Goal: Check status: Check status

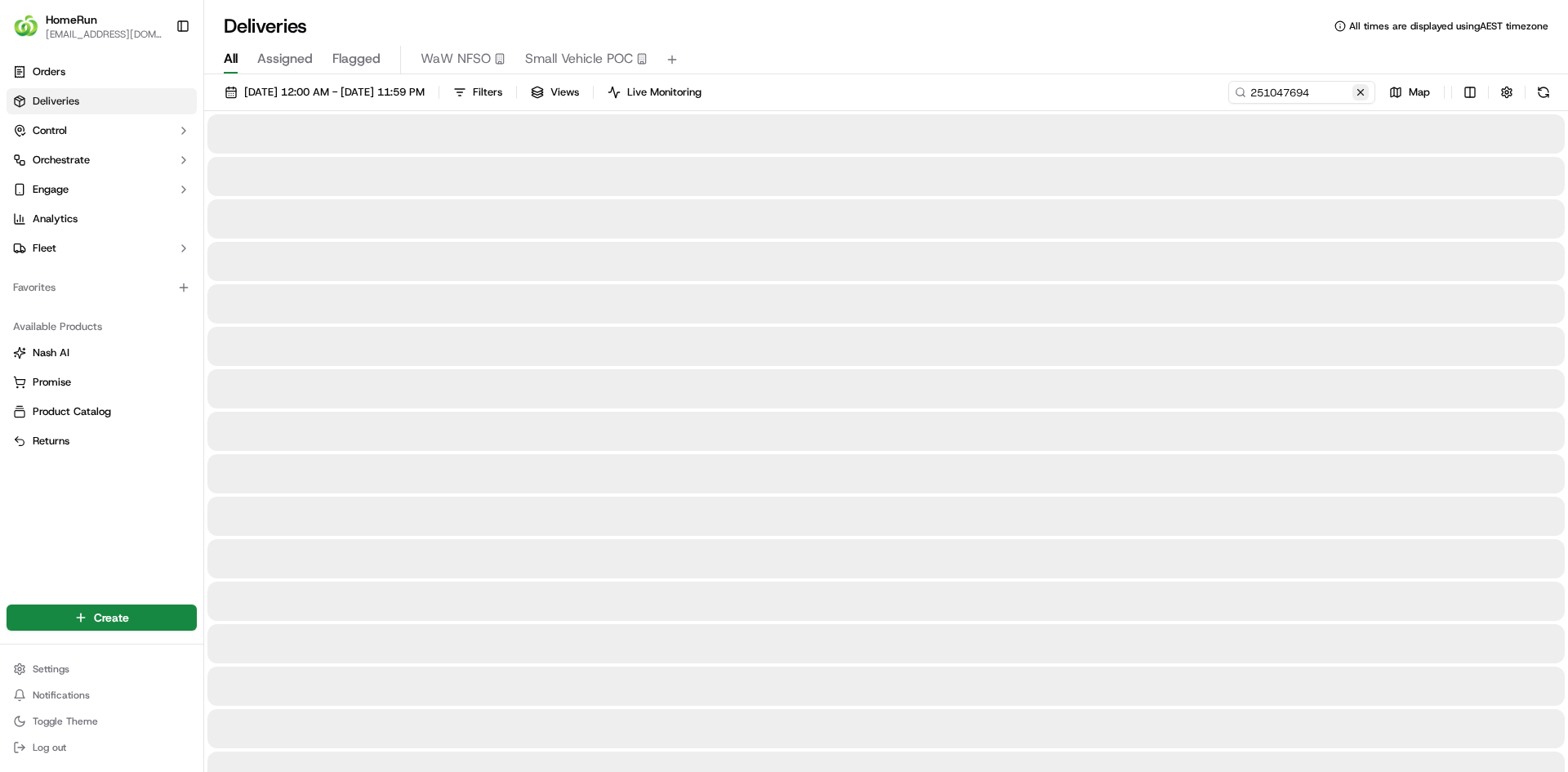
click at [1357, 87] on button at bounding box center [1361, 92] width 16 height 16
click at [1310, 94] on input at bounding box center [1277, 93] width 196 height 23
paste input "269769980"
type input "269769980"
click at [302, 95] on span "18/05/2025 12:00 AM - 18/05/2025 11:59 PM" at bounding box center [334, 92] width 180 height 14
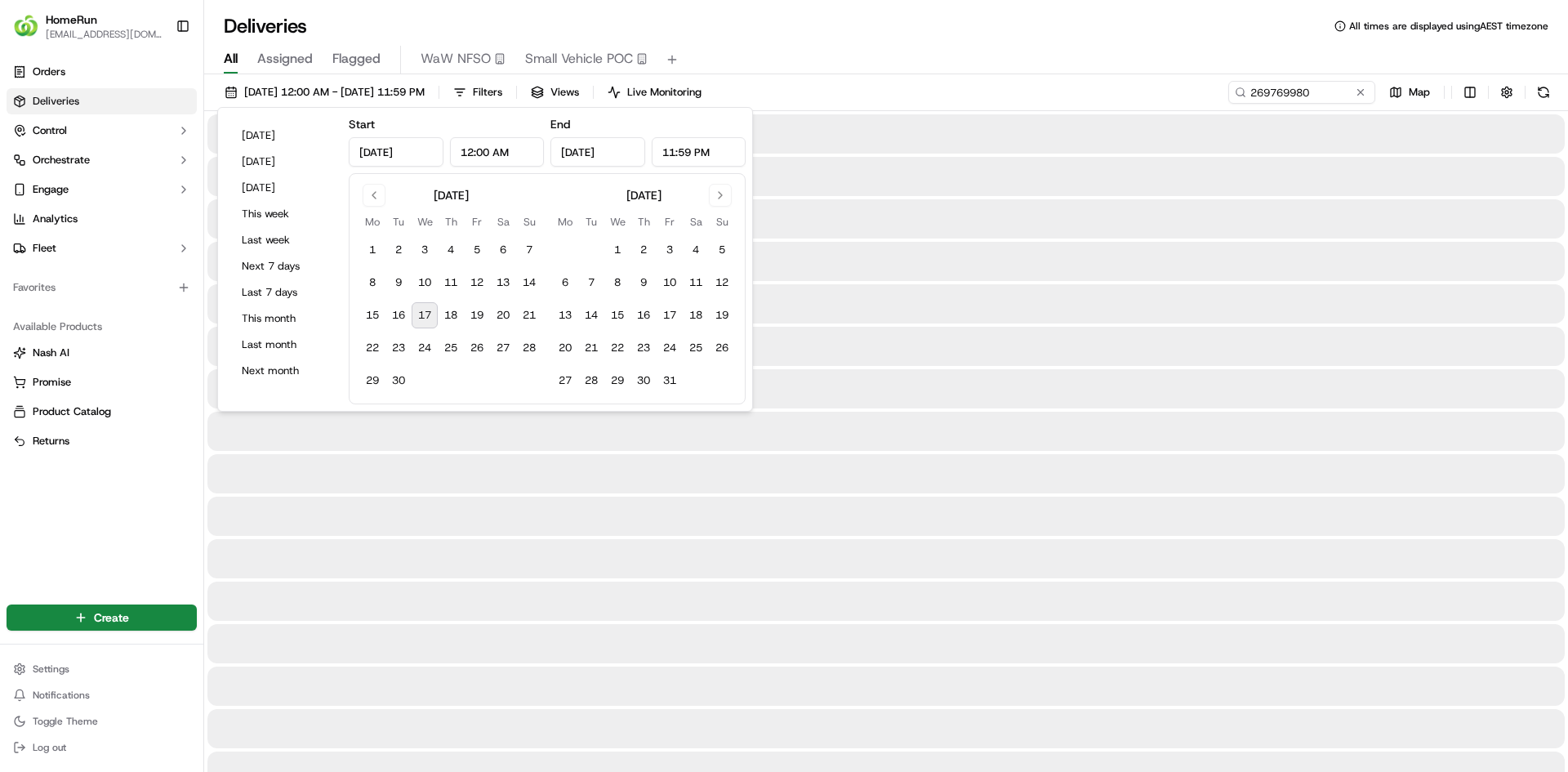
click at [428, 308] on button "17" at bounding box center [424, 315] width 26 height 26
type input "Sep 17, 2025"
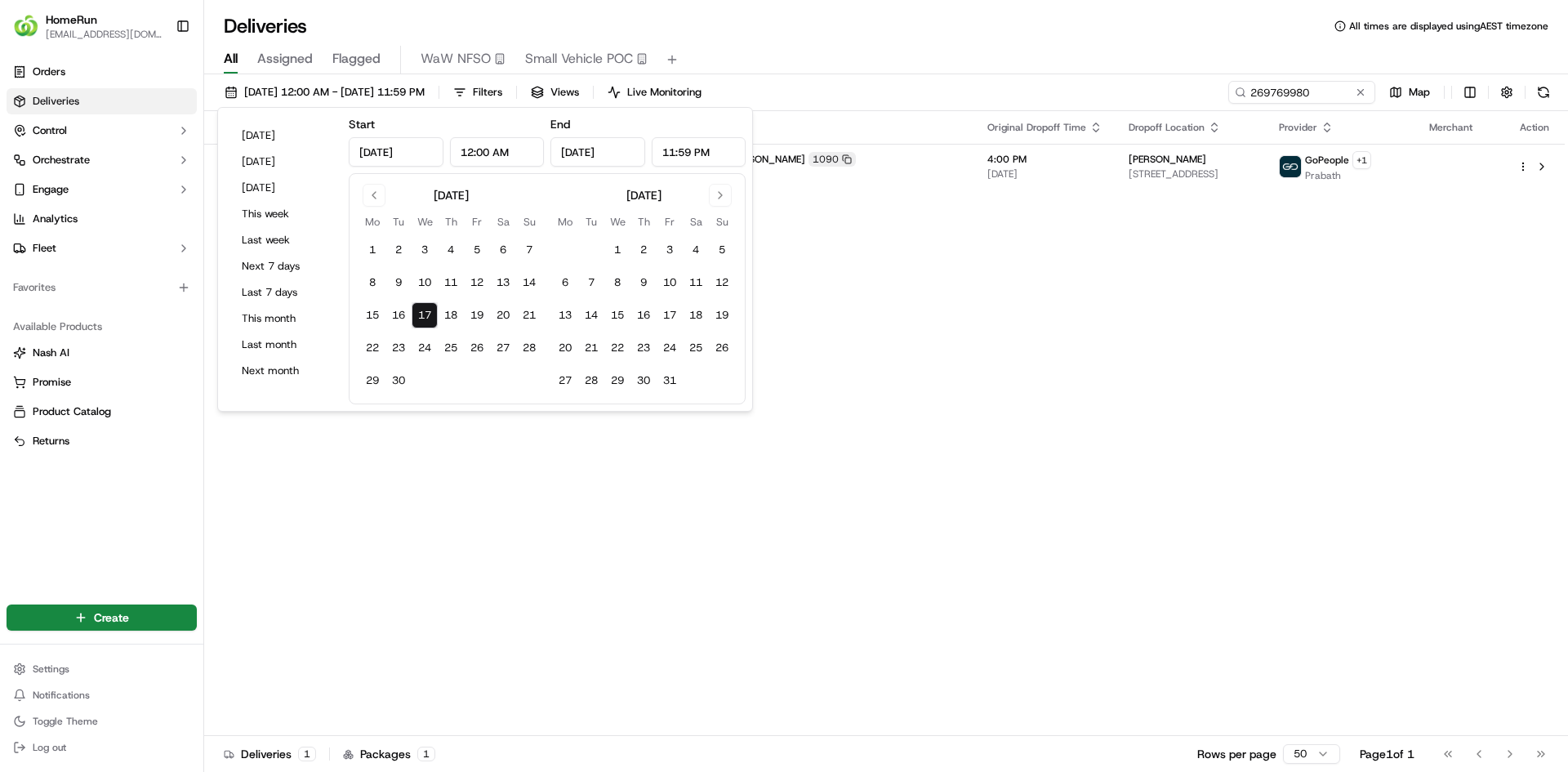
click at [1063, 275] on div "Status Original Pickup Time Pickup Location Original Dropoff Time Dropoff Locat…" at bounding box center [885, 423] width 1361 height 625
